Goal: Information Seeking & Learning: Learn about a topic

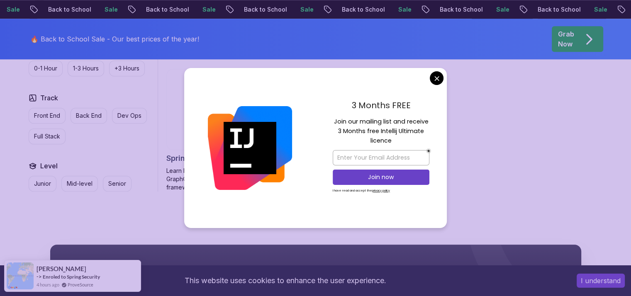
scroll to position [779, 0]
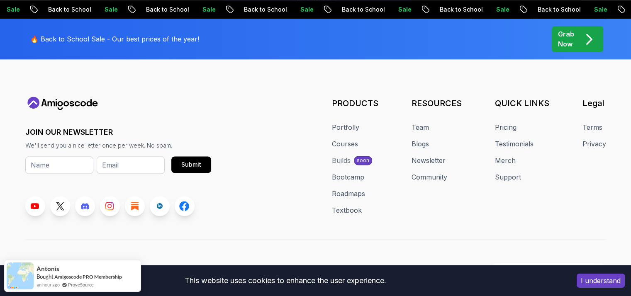
scroll to position [1112, 0]
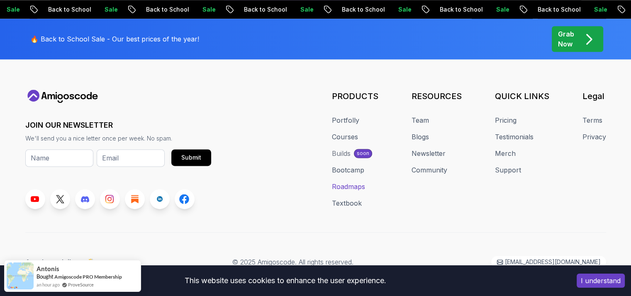
click at [346, 188] on link "Roadmaps" at bounding box center [348, 187] width 33 height 10
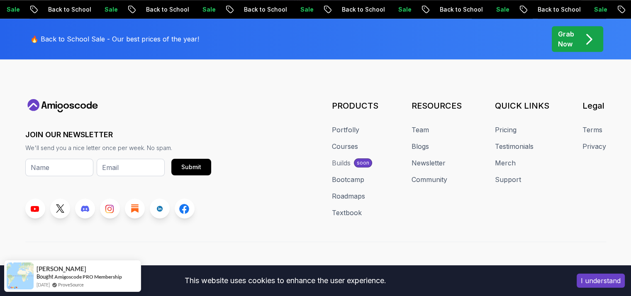
scroll to position [995, 0]
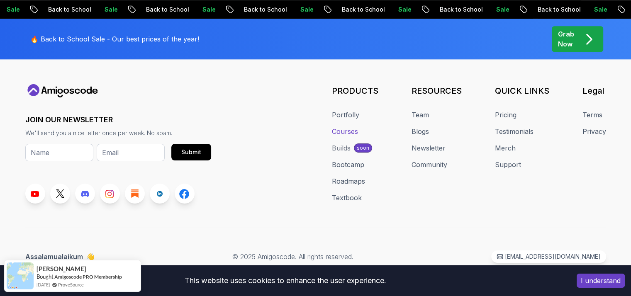
click at [342, 131] on link "Courses" at bounding box center [345, 131] width 26 height 10
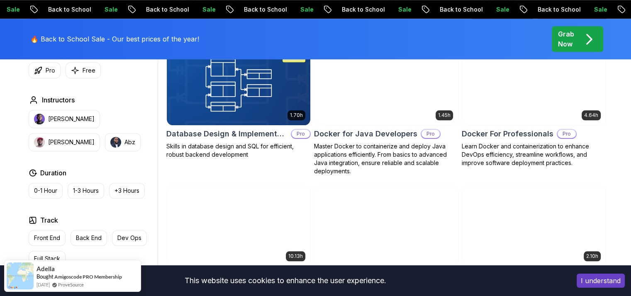
scroll to position [789, 0]
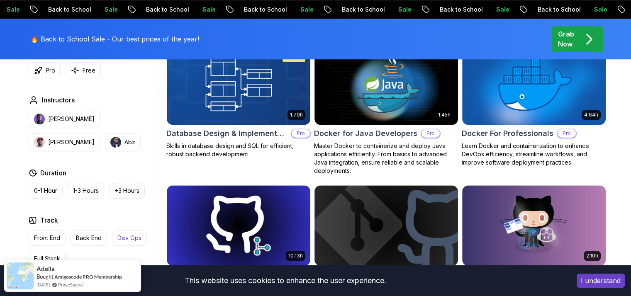
click at [127, 238] on p "Dev Ops" at bounding box center [129, 238] width 24 height 8
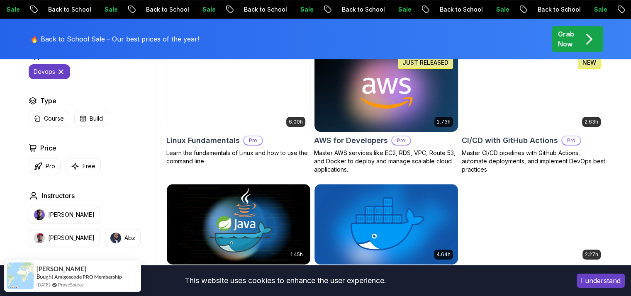
scroll to position [291, 0]
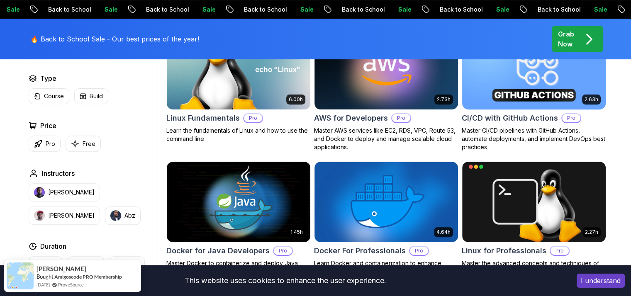
click at [502, 83] on img at bounding box center [533, 69] width 150 height 84
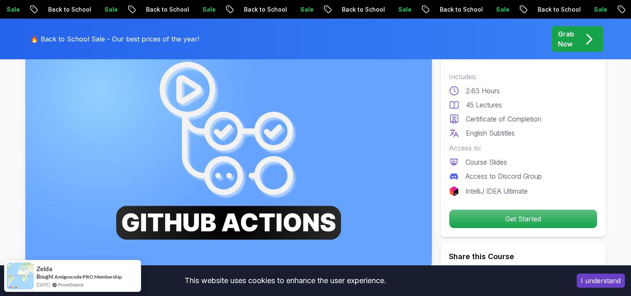
scroll to position [70, 0]
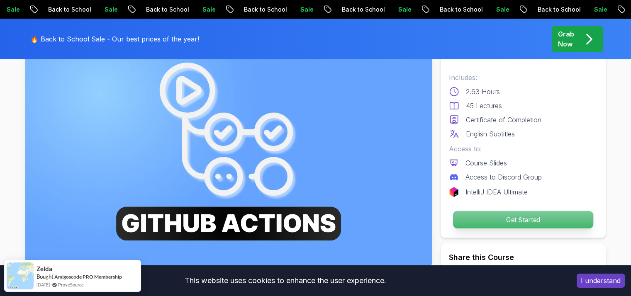
click at [516, 217] on p "Get Started" at bounding box center [522, 219] width 140 height 17
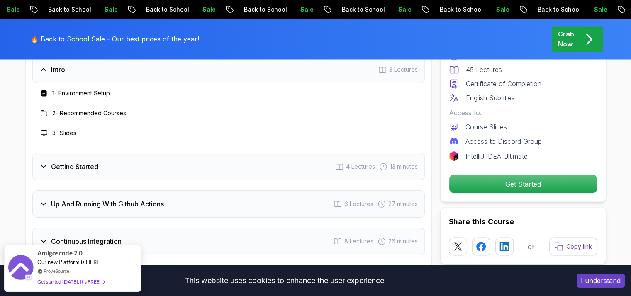
scroll to position [1444, 0]
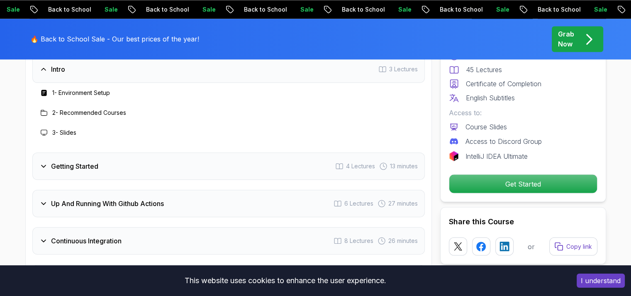
click at [50, 167] on div "Getting Started" at bounding box center [68, 166] width 59 height 10
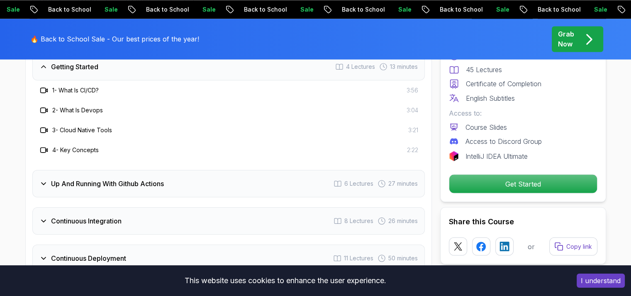
scroll to position [1499, 0]
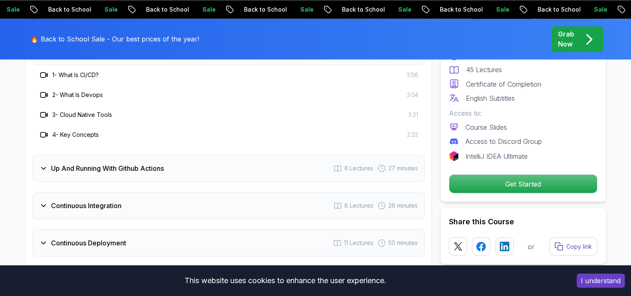
click at [49, 168] on div "Up And Running With Github Actions" at bounding box center [101, 168] width 124 height 10
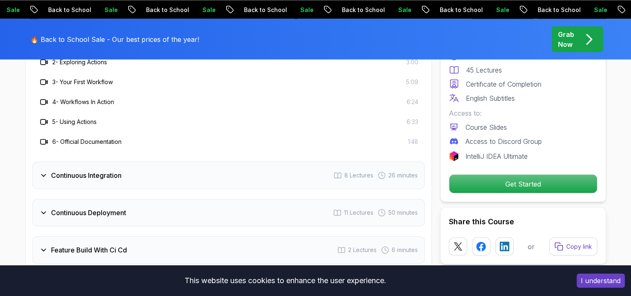
scroll to position [1569, 0]
click at [44, 174] on icon at bounding box center [43, 175] width 8 height 8
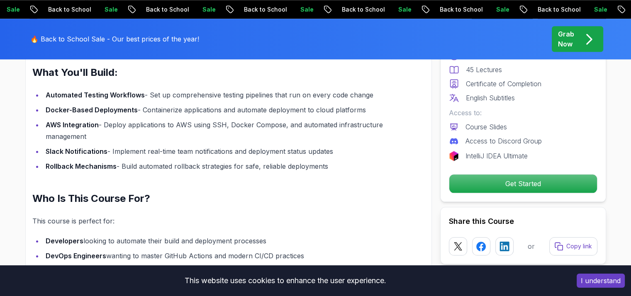
scroll to position [930, 0]
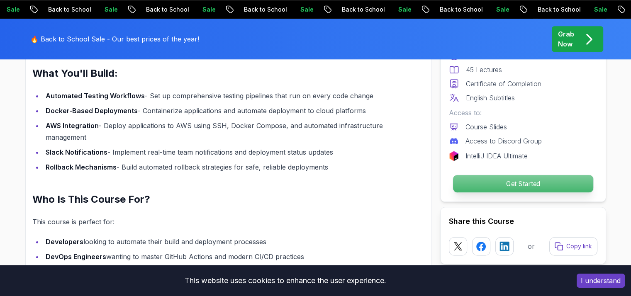
click at [507, 174] on div "Get Started" at bounding box center [523, 183] width 148 height 19
click at [461, 179] on p "Get Started" at bounding box center [522, 183] width 140 height 17
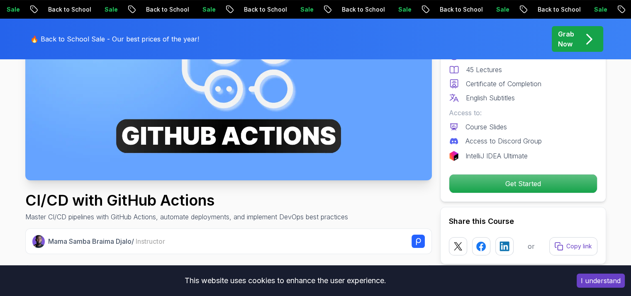
scroll to position [0, 0]
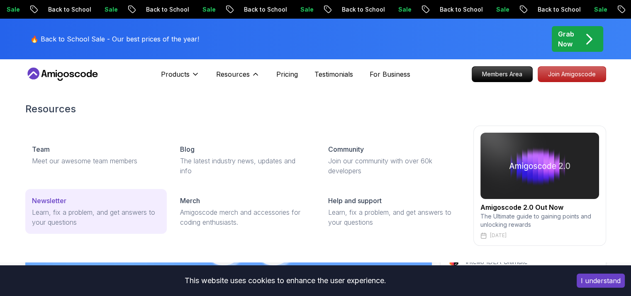
click at [41, 201] on p "Newsletter" at bounding box center [49, 201] width 34 height 10
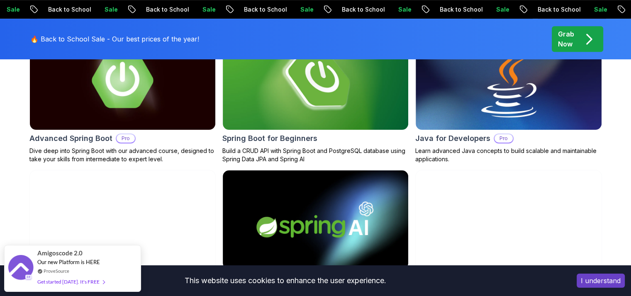
scroll to position [424, 0]
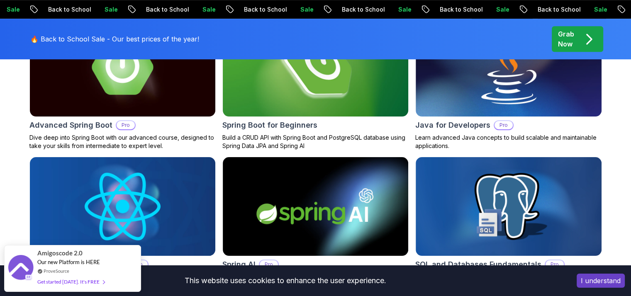
click at [251, 123] on h2 "Spring Boot for Beginners" at bounding box center [269, 125] width 95 height 12
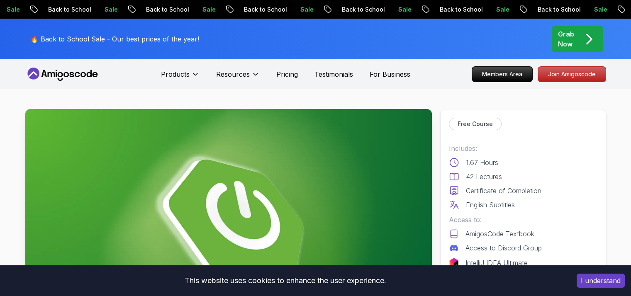
scroll to position [182, 0]
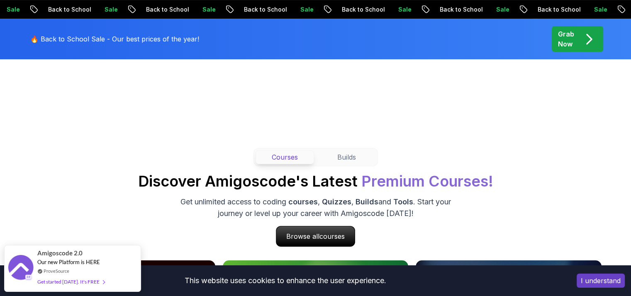
scroll to position [424, 0]
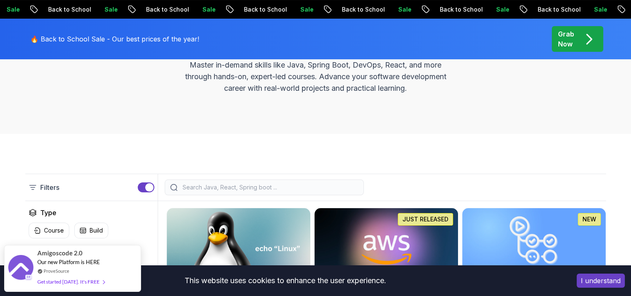
scroll to position [111, 0]
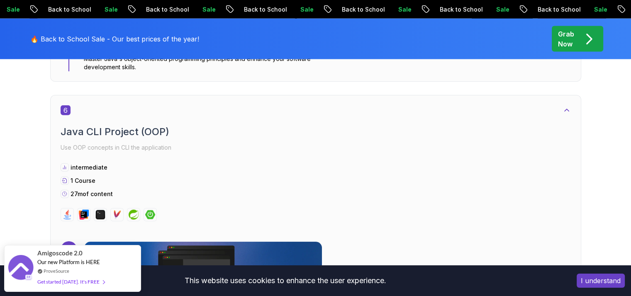
scroll to position [1909, 0]
